Goal: Find specific page/section

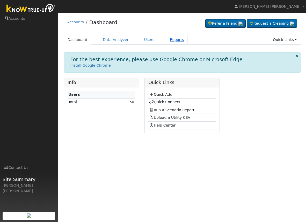
click at [170, 39] on link "Reports" at bounding box center [177, 40] width 22 height 10
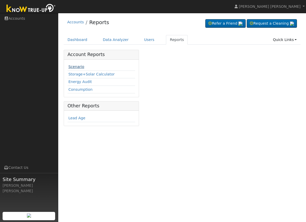
click at [79, 67] on link "Scenario" at bounding box center [76, 67] width 16 height 4
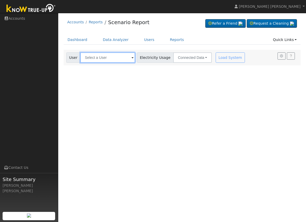
click at [93, 58] on input "text" at bounding box center [107, 57] width 55 height 10
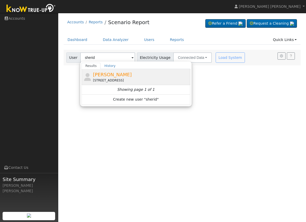
click at [103, 75] on span "[PERSON_NAME]" at bounding box center [112, 74] width 39 height 5
type input "[PERSON_NAME]"
